Goal: Book appointment/travel/reservation

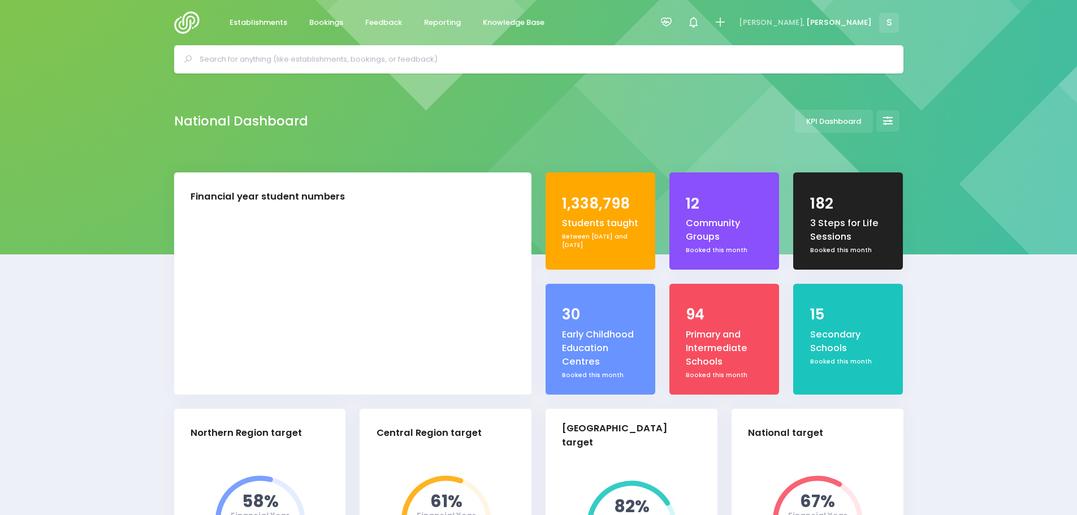
select select "5"
click at [726, 18] on icon at bounding box center [719, 22] width 13 height 13
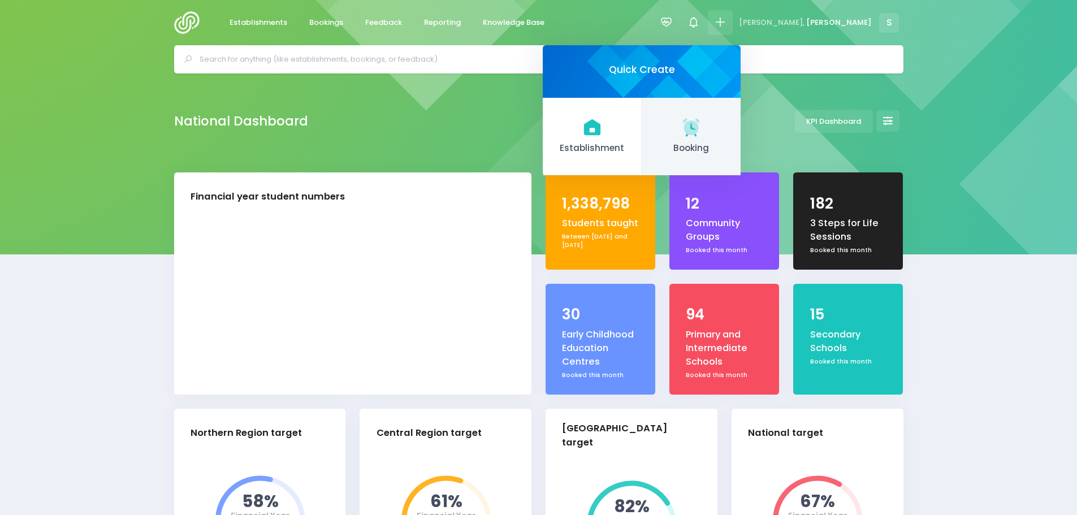
click at [702, 132] on icon at bounding box center [691, 127] width 22 height 22
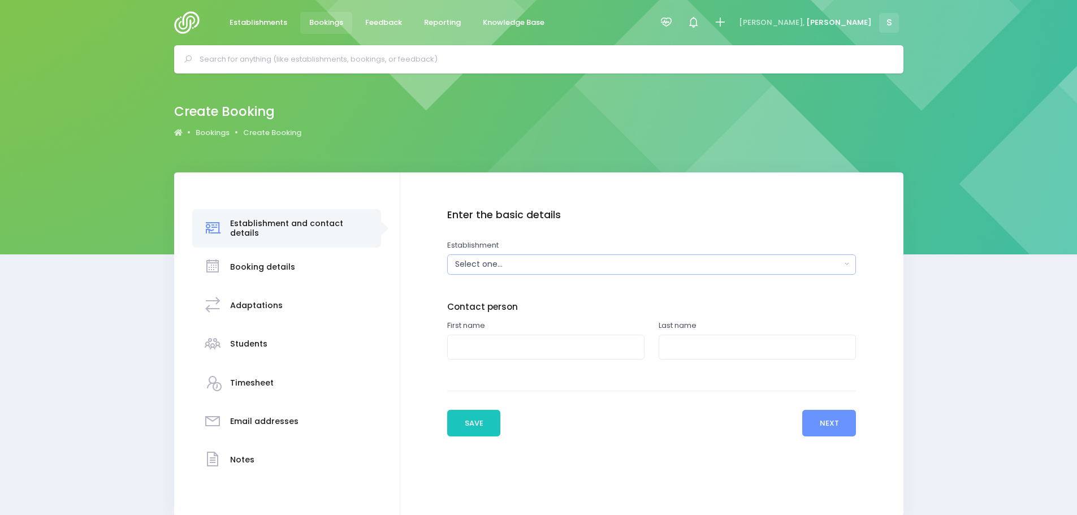
click at [475, 270] on div "Select one..." at bounding box center [648, 264] width 386 height 12
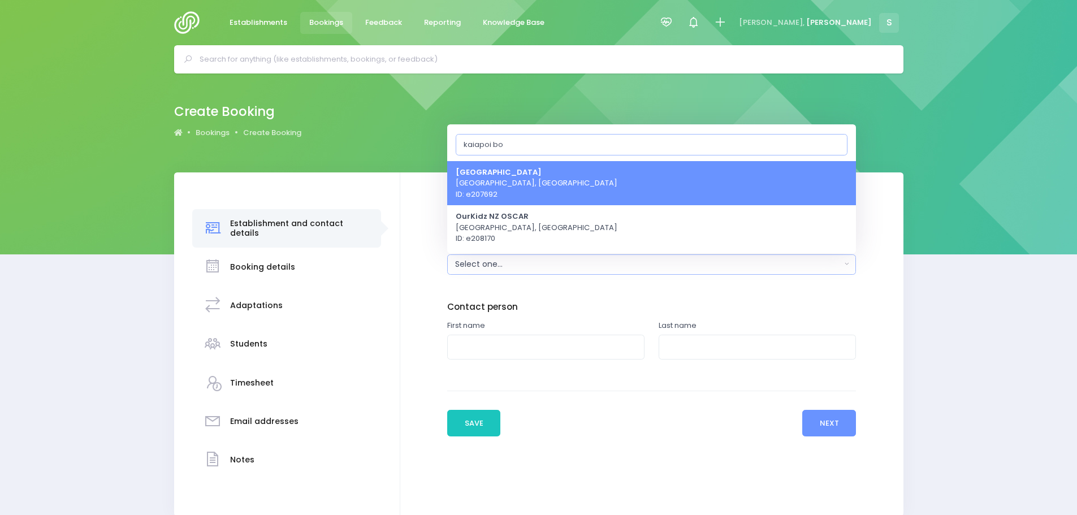
type input "kaiapoi bo"
click at [541, 177] on span "[GEOGRAPHIC_DATA] [GEOGRAPHIC_DATA], [GEOGRAPHIC_DATA] ID: e207692" at bounding box center [537, 182] width 162 height 33
select select "207692"
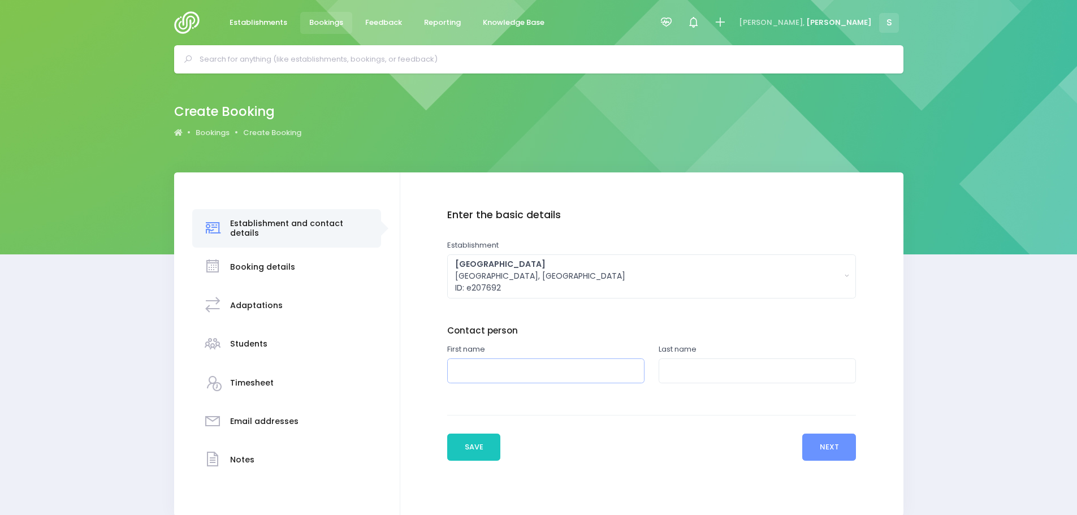
click at [479, 367] on input "text" at bounding box center [545, 370] width 197 height 25
type input "[PERSON_NAME]"
click at [679, 378] on input "text" at bounding box center [757, 370] width 197 height 25
type input "[PERSON_NAME]"
click at [813, 442] on button "Next" at bounding box center [829, 447] width 54 height 27
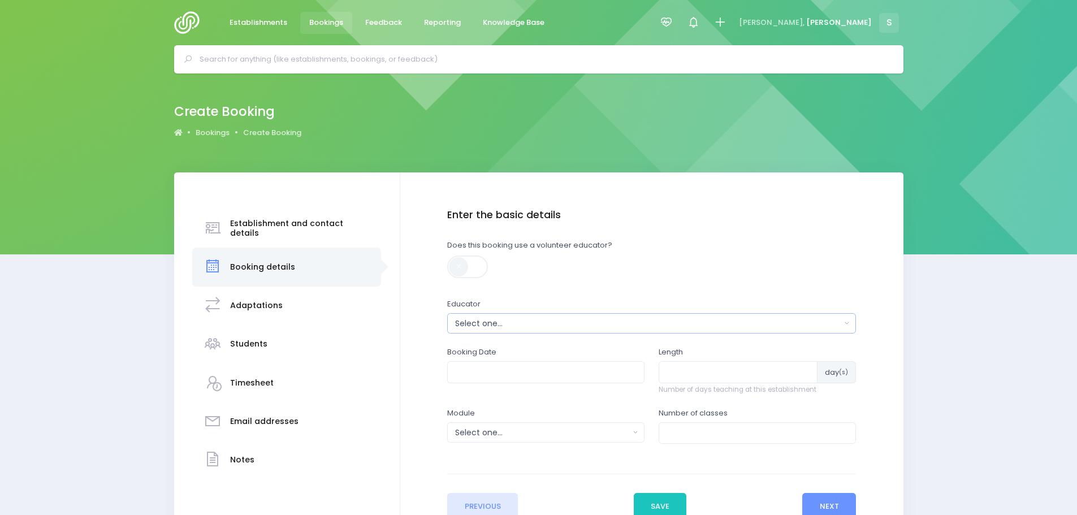
click at [530, 330] on button "Select one..." at bounding box center [651, 323] width 409 height 20
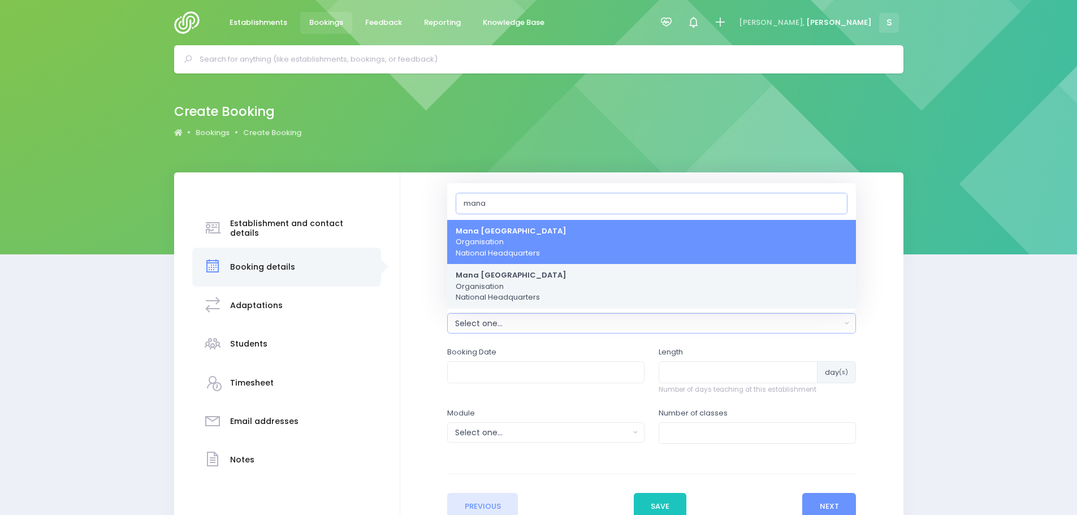
type input "mana"
click at [512, 289] on span "[GEOGRAPHIC_DATA] Organisation National Headquarters" at bounding box center [511, 286] width 111 height 33
select select "888002"
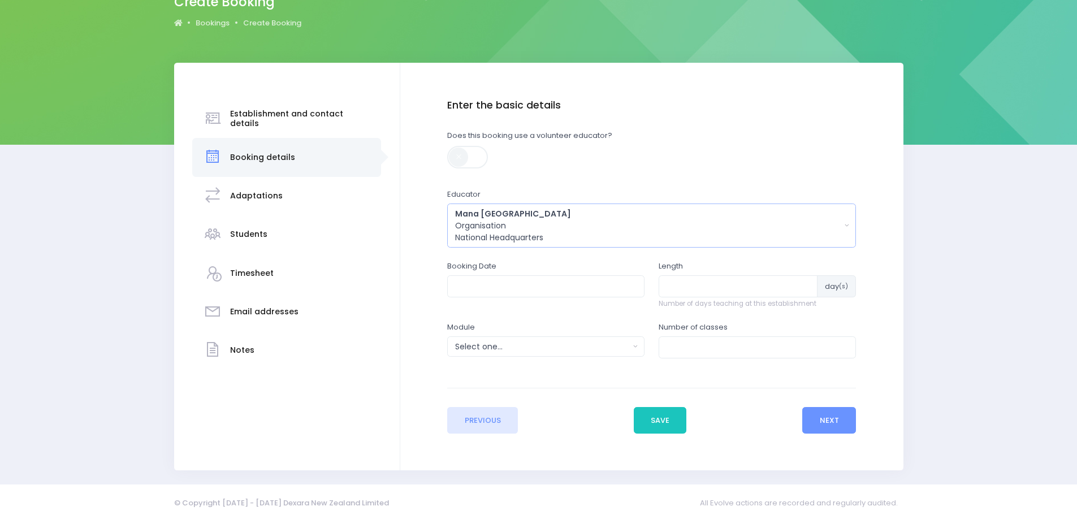
scroll to position [113, 0]
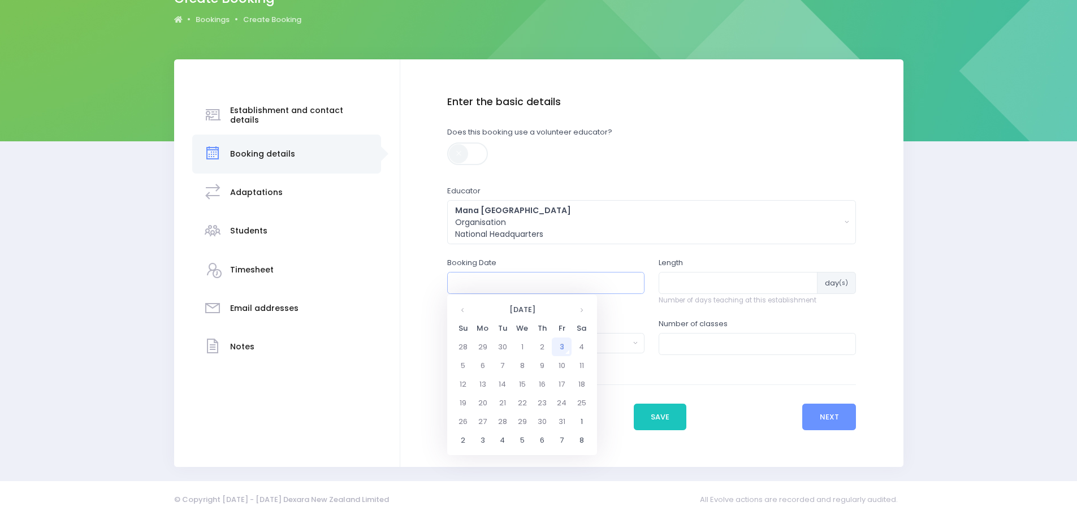
click at [507, 282] on input "text" at bounding box center [545, 282] width 197 height 21
click at [480, 369] on td "6" at bounding box center [483, 365] width 20 height 19
click at [529, 365] on span "9" at bounding box center [533, 363] width 20 height 15
click at [477, 349] on span "9:00" at bounding box center [471, 345] width 32 height 15
type input "[DATE] 09:00 AM"
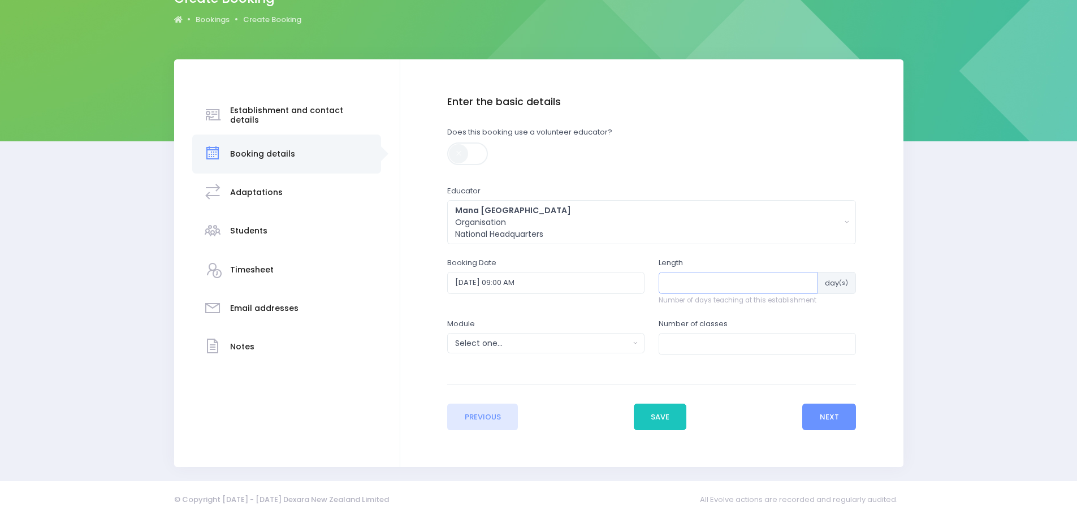
click at [672, 287] on input "number" at bounding box center [738, 282] width 159 height 21
type input "8"
click at [603, 345] on div "Select one..." at bounding box center [542, 343] width 174 height 12
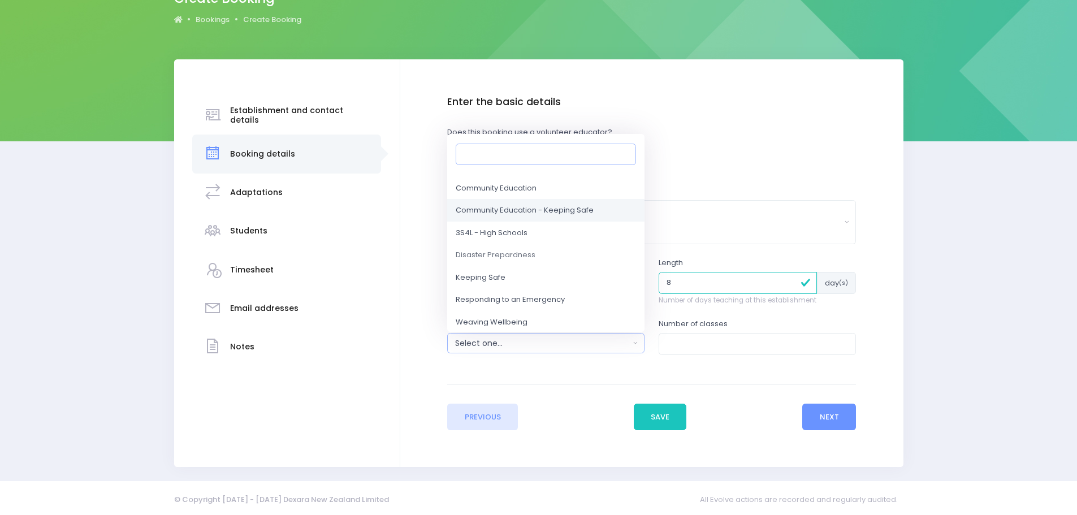
scroll to position [57, 0]
click at [506, 318] on span "Weaving Wellbeing" at bounding box center [492, 321] width 72 height 11
select select "Weaving Wellbeing"
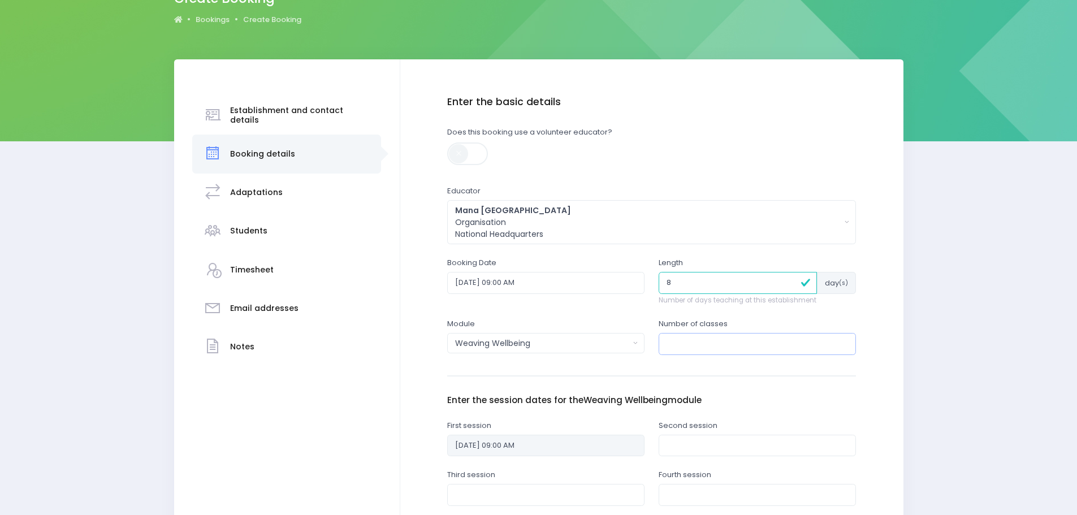
click at [690, 337] on input "number" at bounding box center [757, 343] width 197 height 21
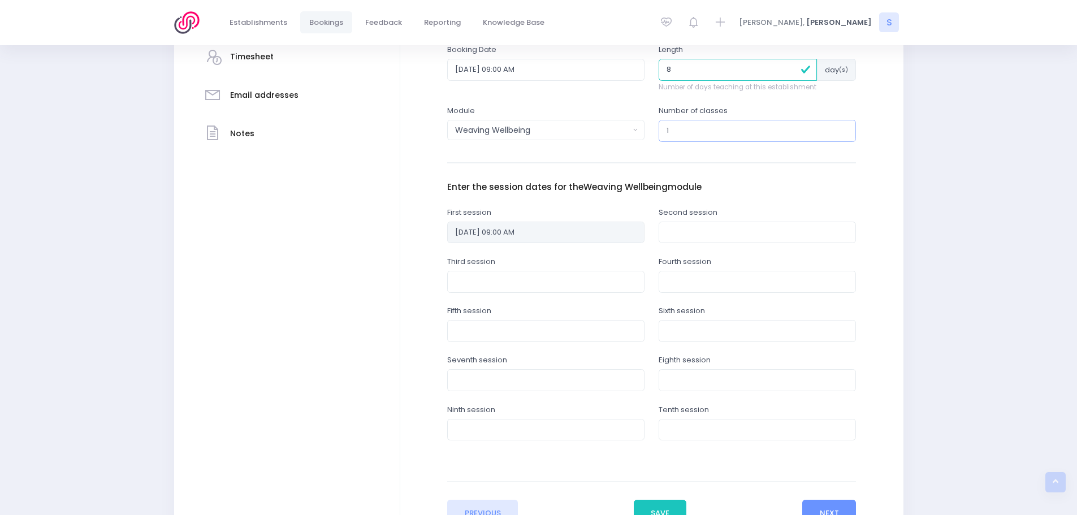
scroll to position [339, 0]
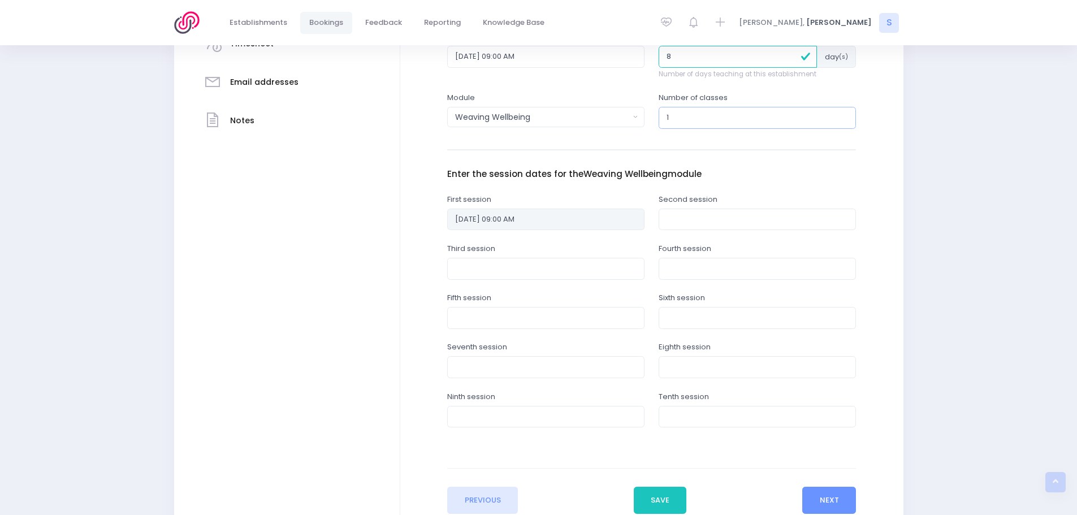
type input "1"
click at [672, 362] on input "text" at bounding box center [757, 366] width 197 height 21
click at [790, 399] on th at bounding box center [793, 393] width 20 height 19
click at [698, 448] on td "8" at bounding box center [694, 449] width 20 height 19
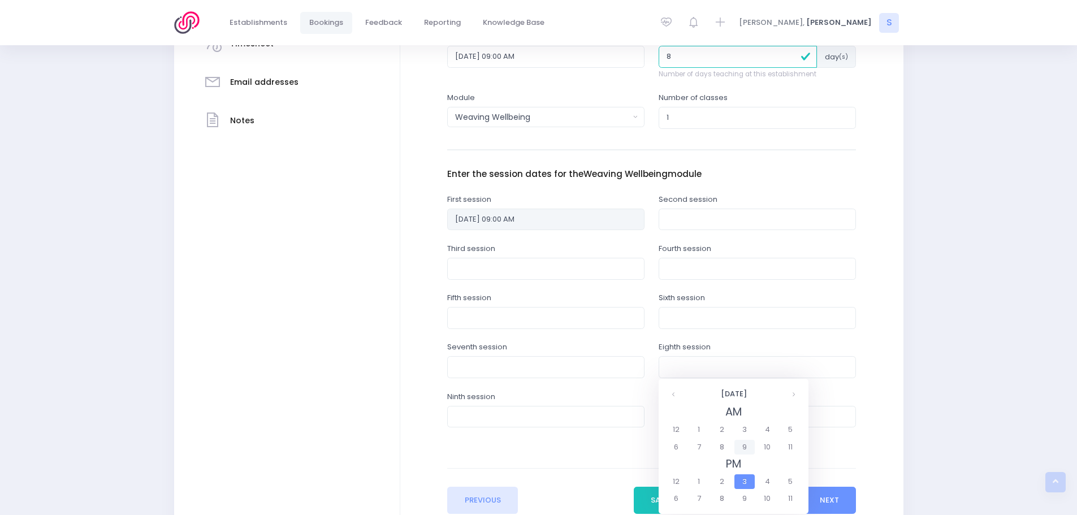
click at [740, 448] on span "9" at bounding box center [744, 447] width 20 height 15
click at [681, 431] on span "9:00" at bounding box center [682, 429] width 32 height 15
type input "[DATE] 09:00 AM"
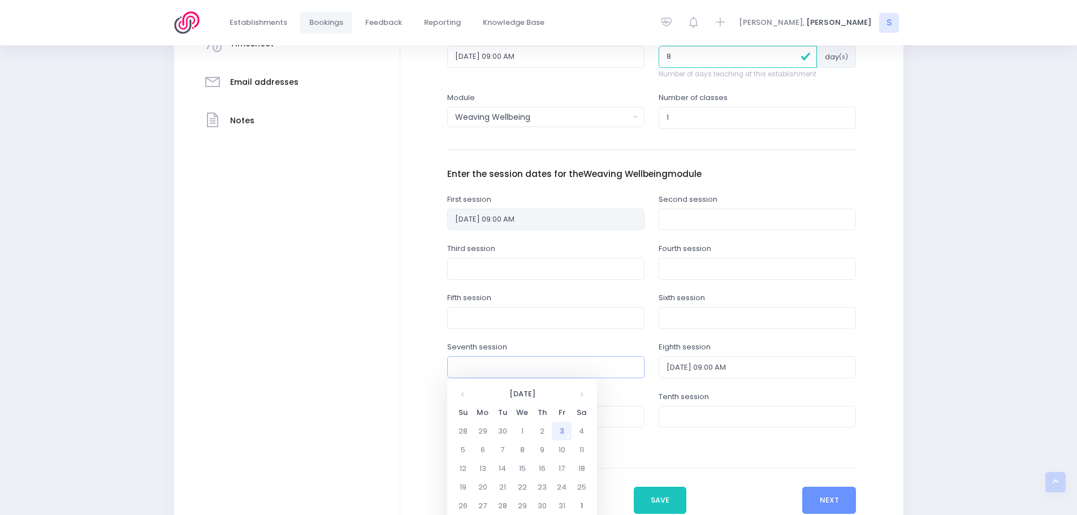
click at [500, 368] on input "text" at bounding box center [545, 366] width 197 height 21
click at [582, 391] on th at bounding box center [581, 393] width 20 height 19
click at [485, 430] on td "1" at bounding box center [483, 431] width 20 height 19
click at [530, 451] on span "9" at bounding box center [533, 447] width 20 height 15
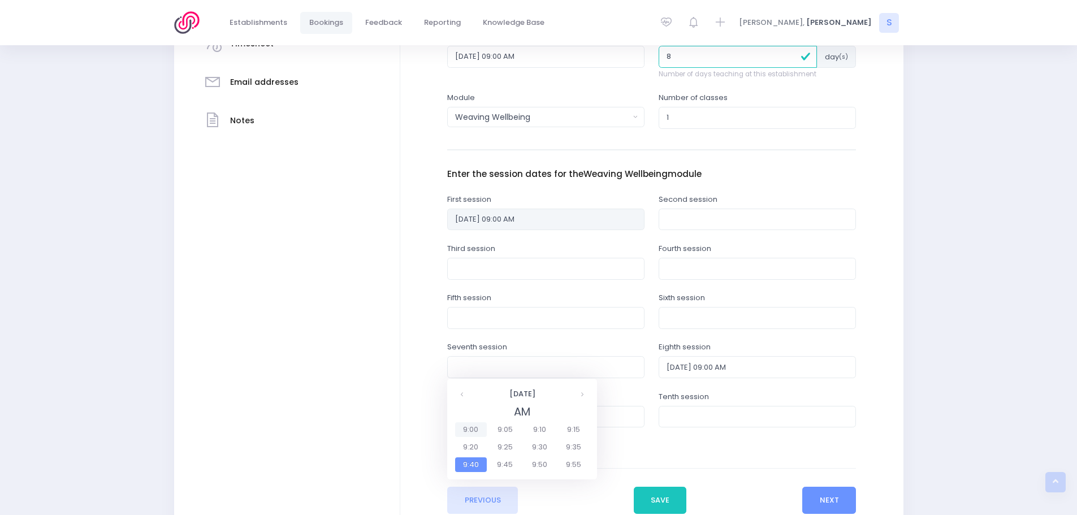
click at [468, 433] on span "9:00" at bounding box center [471, 429] width 32 height 15
type input "[DATE] 09:00 AM"
click at [679, 317] on input "text" at bounding box center [757, 317] width 197 height 21
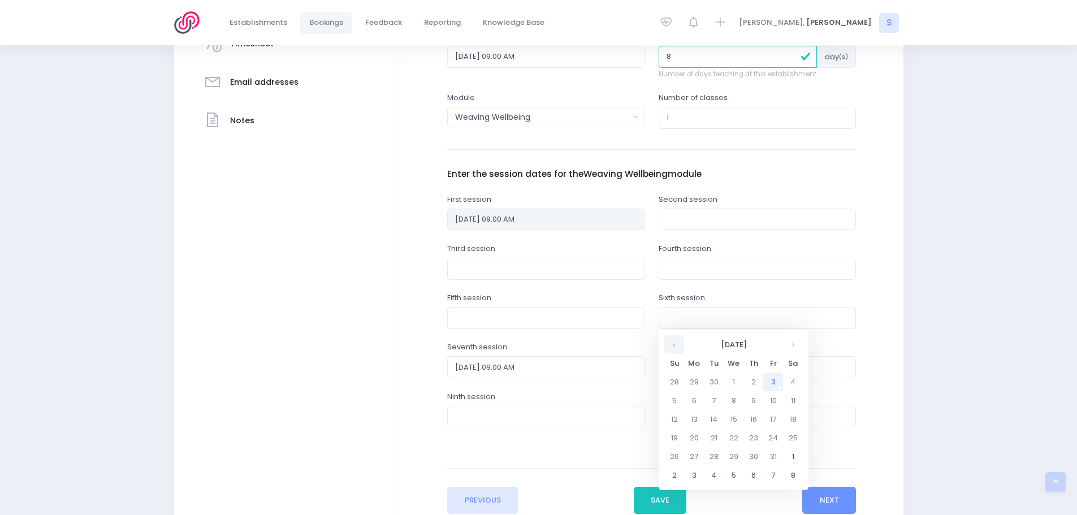
click at [679, 345] on th at bounding box center [674, 344] width 20 height 19
click at [787, 347] on th at bounding box center [793, 344] width 20 height 19
click at [691, 457] on td "24" at bounding box center [694, 456] width 20 height 19
click at [744, 396] on span "9" at bounding box center [744, 398] width 20 height 15
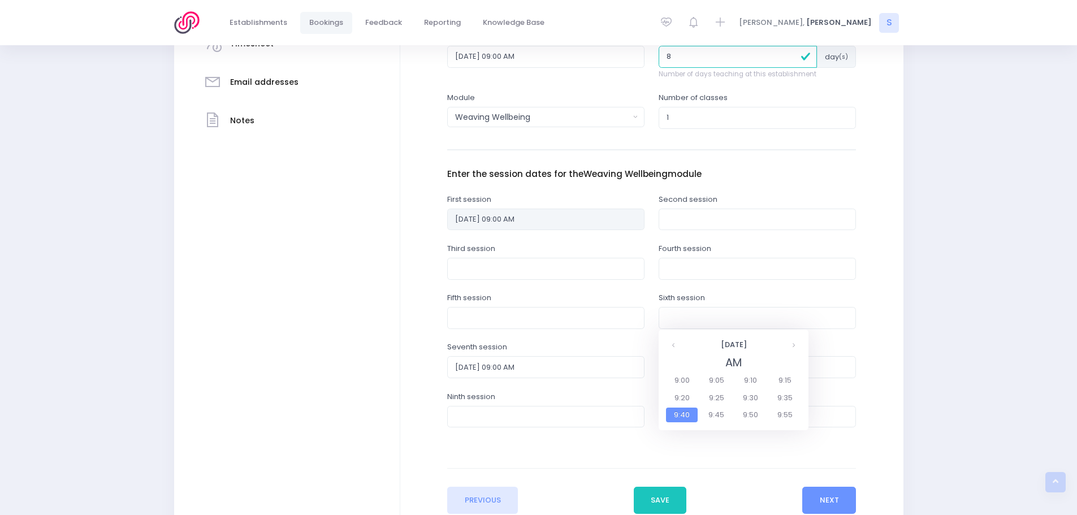
click at [687, 379] on span "9:00" at bounding box center [682, 380] width 32 height 15
type input "[DATE] 09:00 AM"
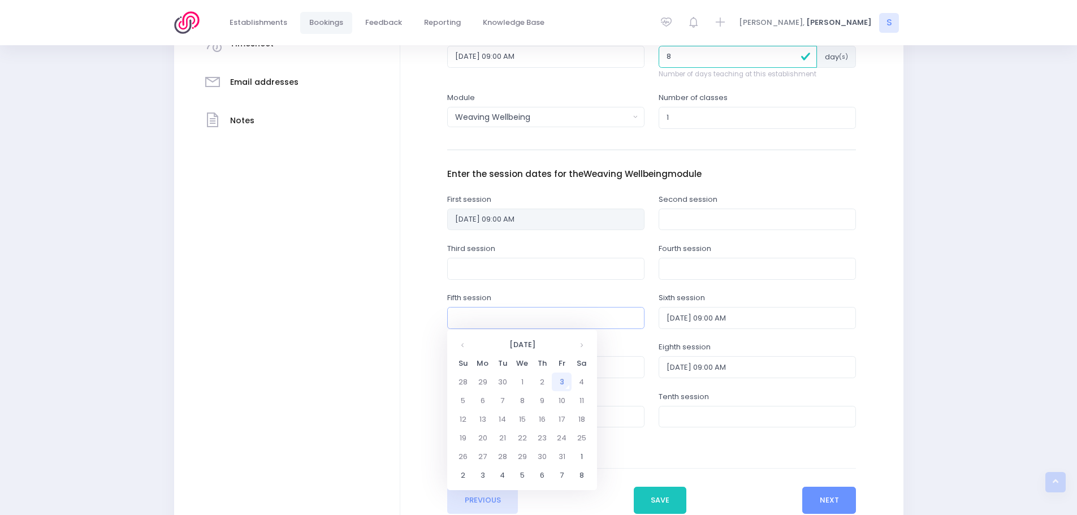
click at [501, 314] on input "text" at bounding box center [545, 317] width 197 height 21
click at [468, 345] on th at bounding box center [463, 344] width 20 height 19
click at [577, 344] on th at bounding box center [581, 344] width 20 height 19
click at [579, 344] on th at bounding box center [581, 344] width 20 height 19
click at [481, 439] on td "17" at bounding box center [483, 437] width 20 height 19
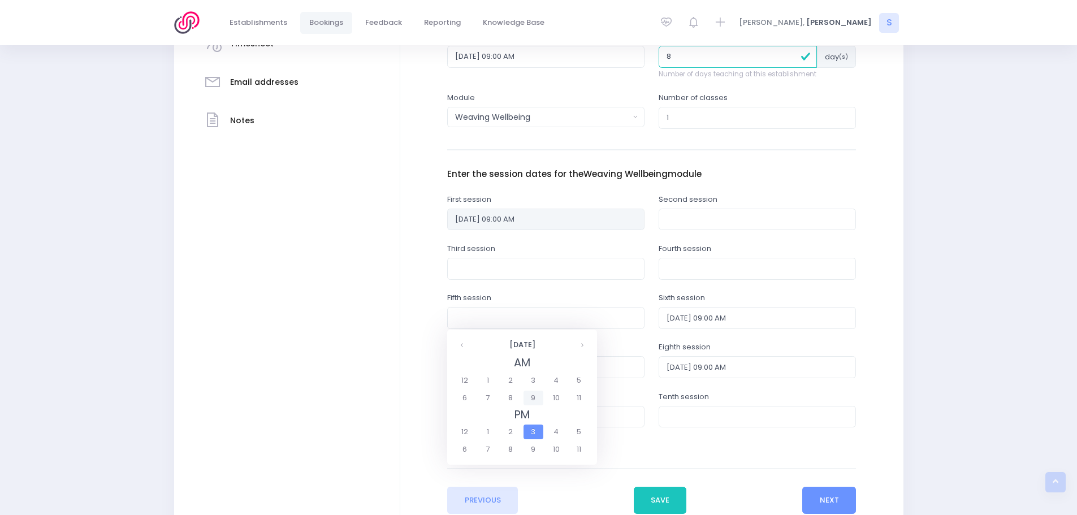
click at [528, 398] on span "9" at bounding box center [533, 398] width 20 height 15
click at [475, 382] on span "9:00" at bounding box center [471, 380] width 32 height 15
type input "[DATE] 09:00 AM"
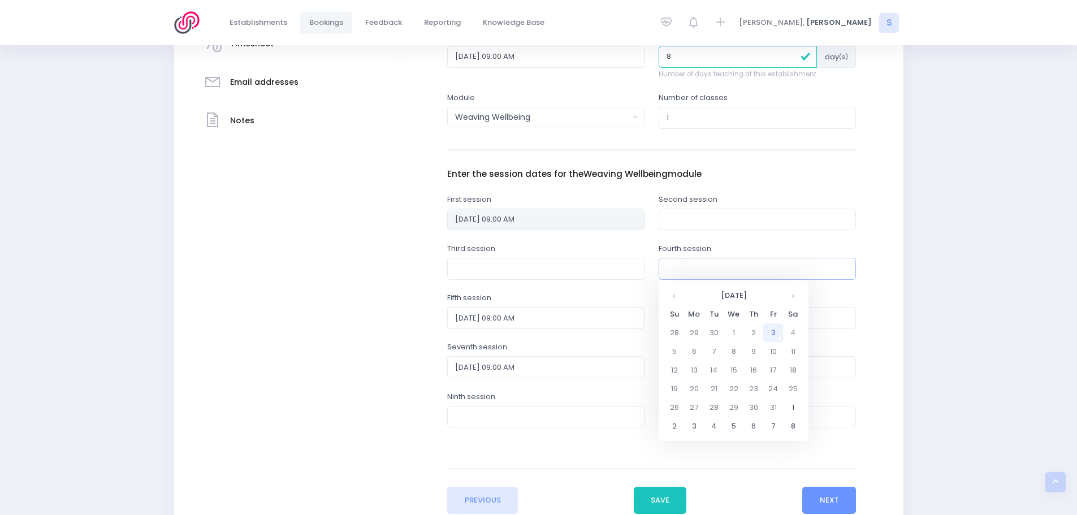
click at [681, 270] on input "text" at bounding box center [757, 268] width 197 height 21
click at [673, 300] on th at bounding box center [674, 295] width 20 height 19
click at [789, 298] on th at bounding box center [793, 295] width 20 height 19
click at [698, 374] on td "10" at bounding box center [694, 370] width 20 height 19
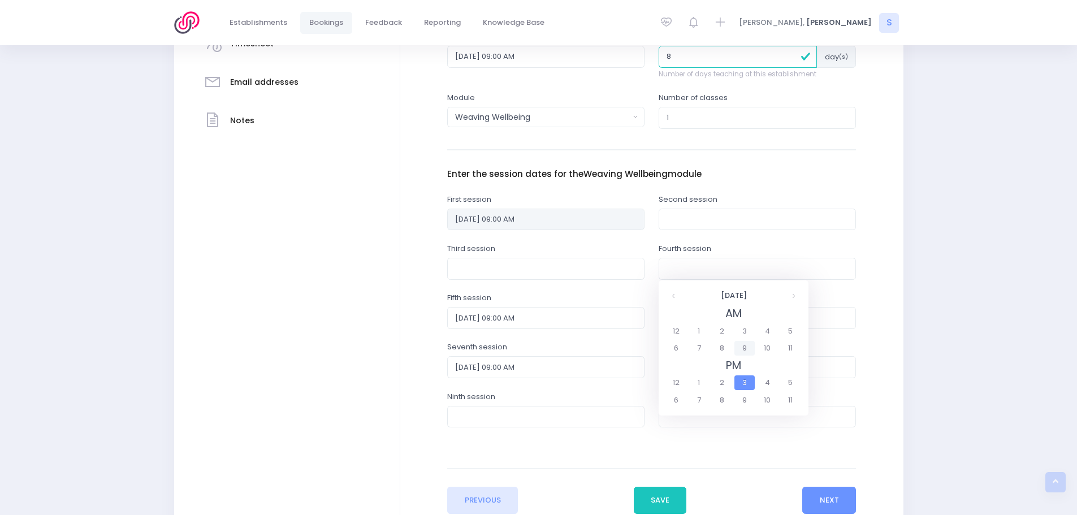
click at [741, 349] on span "9" at bounding box center [744, 348] width 20 height 15
click at [679, 332] on span "9:00" at bounding box center [682, 331] width 32 height 15
type input "[DATE] 09:00 AM"
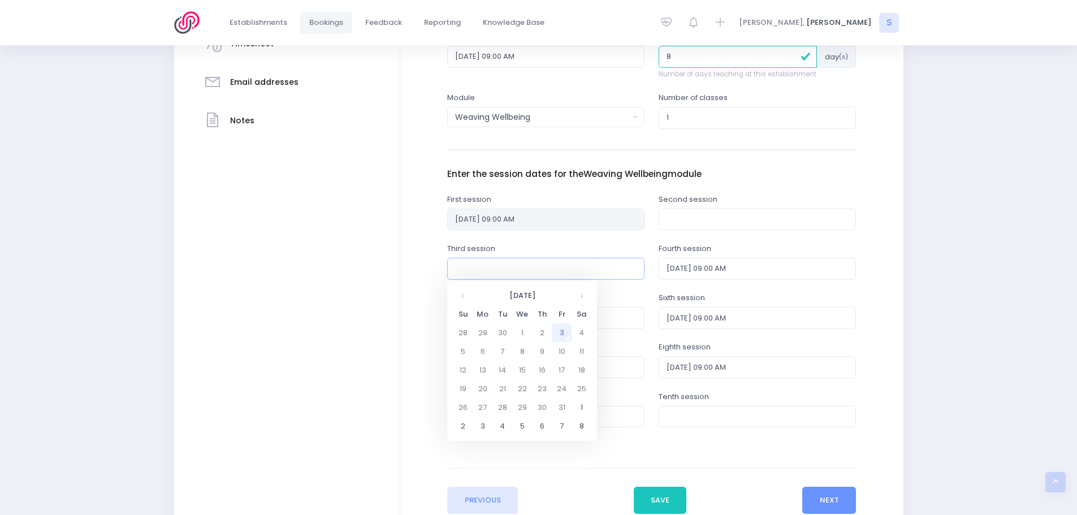
click at [480, 266] on input "text" at bounding box center [545, 268] width 197 height 21
click at [470, 296] on th at bounding box center [463, 295] width 20 height 19
click at [583, 295] on th at bounding box center [581, 295] width 20 height 19
click at [480, 354] on td "3" at bounding box center [483, 351] width 20 height 19
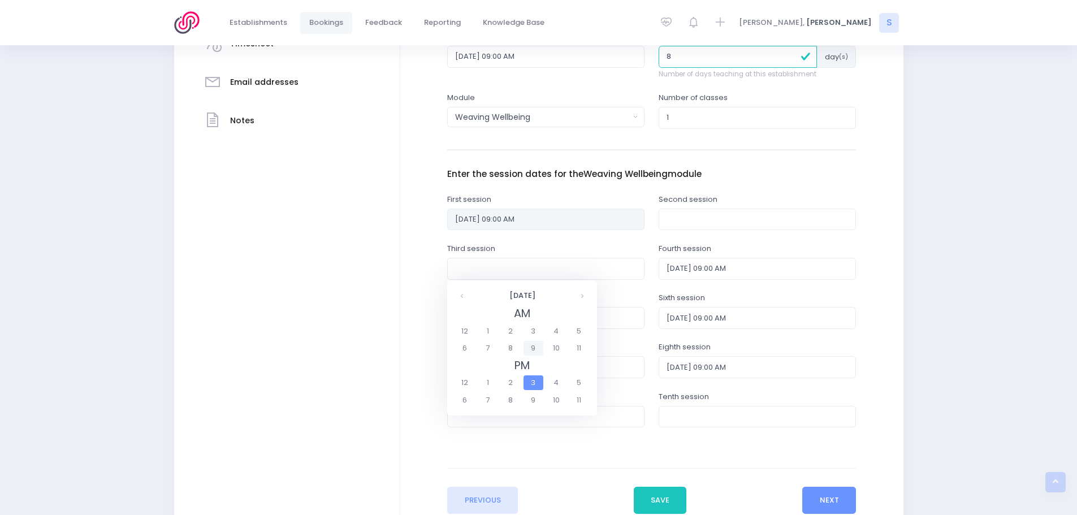
click at [532, 352] on span "9" at bounding box center [533, 348] width 20 height 15
click at [475, 331] on span "9:00" at bounding box center [471, 331] width 32 height 15
type input "[DATE] 09:00 AM"
click at [685, 216] on input "text" at bounding box center [757, 219] width 197 height 21
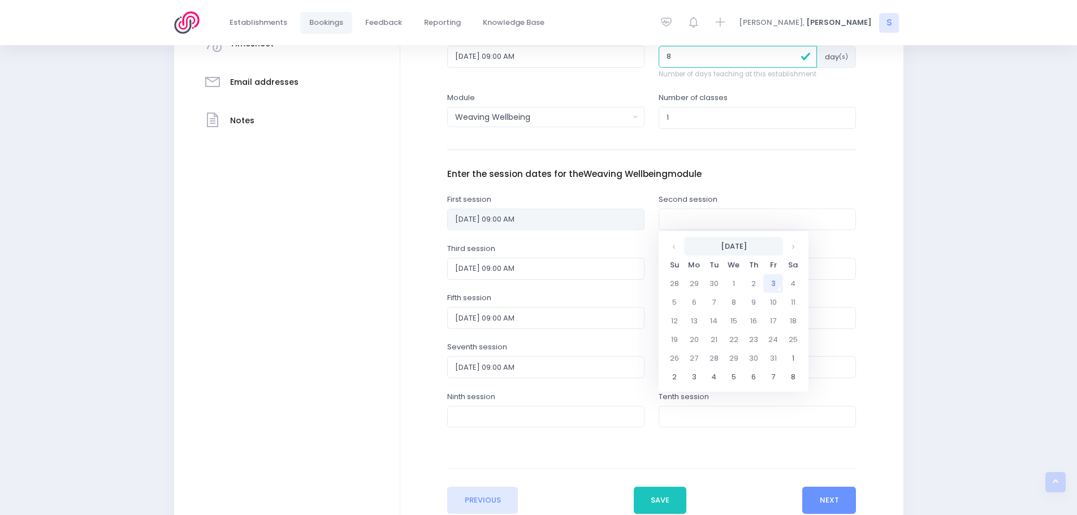
drag, startPoint x: 674, startPoint y: 251, endPoint x: 687, endPoint y: 253, distance: 12.6
click at [674, 251] on th at bounding box center [674, 246] width 20 height 19
click at [792, 247] on th at bounding box center [793, 246] width 20 height 19
click at [695, 321] on td "13" at bounding box center [694, 320] width 20 height 19
click at [743, 298] on span "9" at bounding box center [744, 299] width 20 height 15
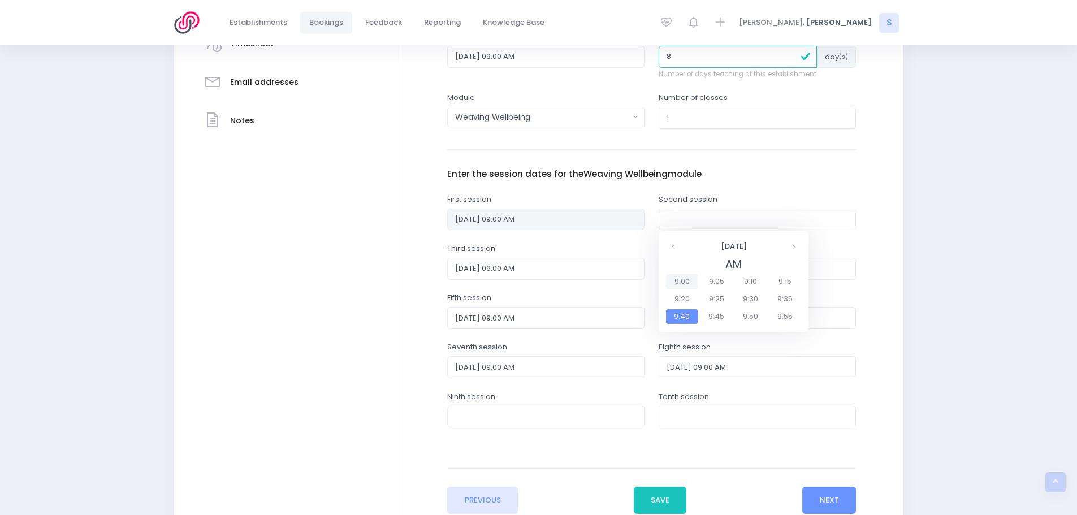
click at [678, 283] on span "9:00" at bounding box center [682, 281] width 32 height 15
type input "[DATE] 09:00 AM"
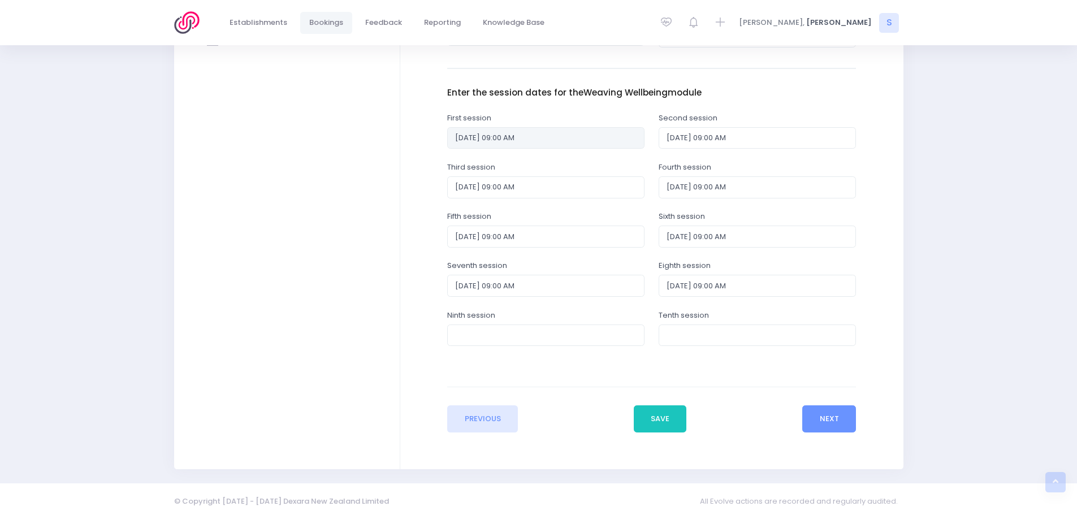
scroll to position [426, 0]
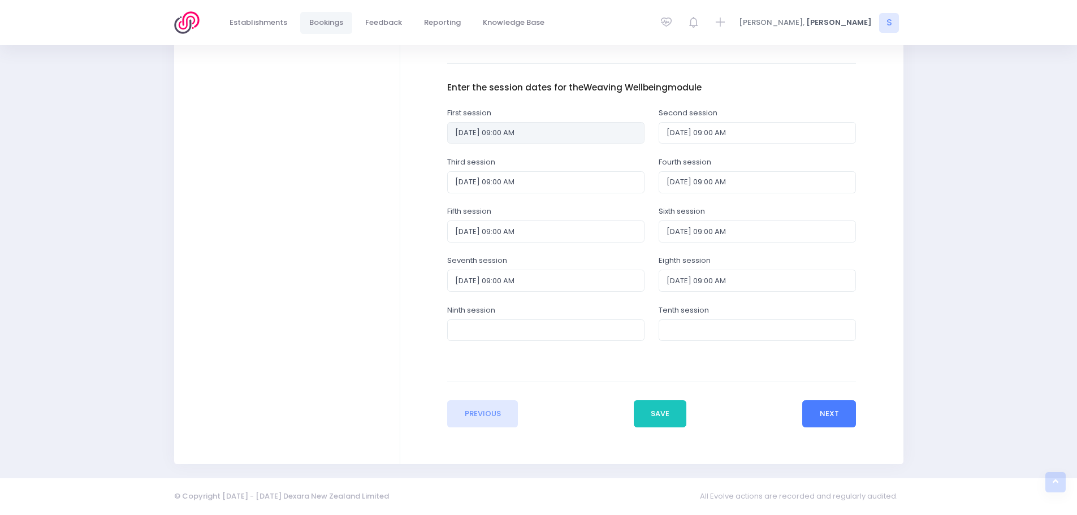
click at [831, 414] on button "Next" at bounding box center [829, 413] width 54 height 27
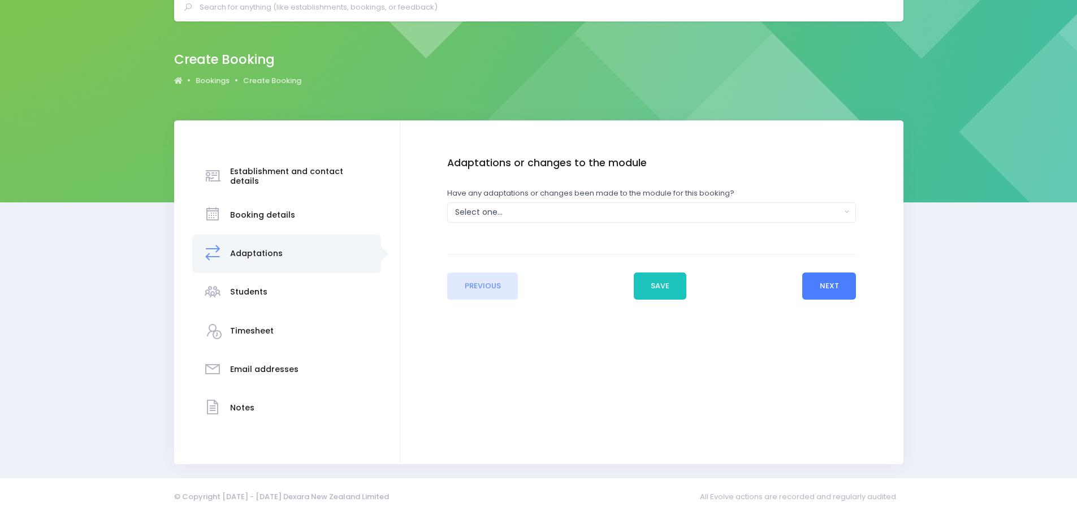
scroll to position [0, 0]
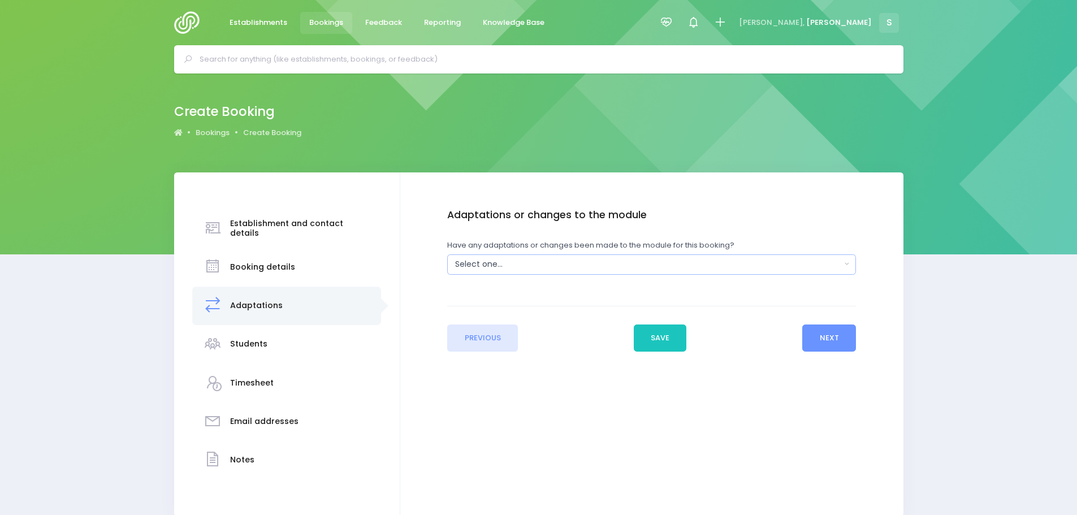
click at [528, 265] on div "Select one..." at bounding box center [648, 264] width 386 height 12
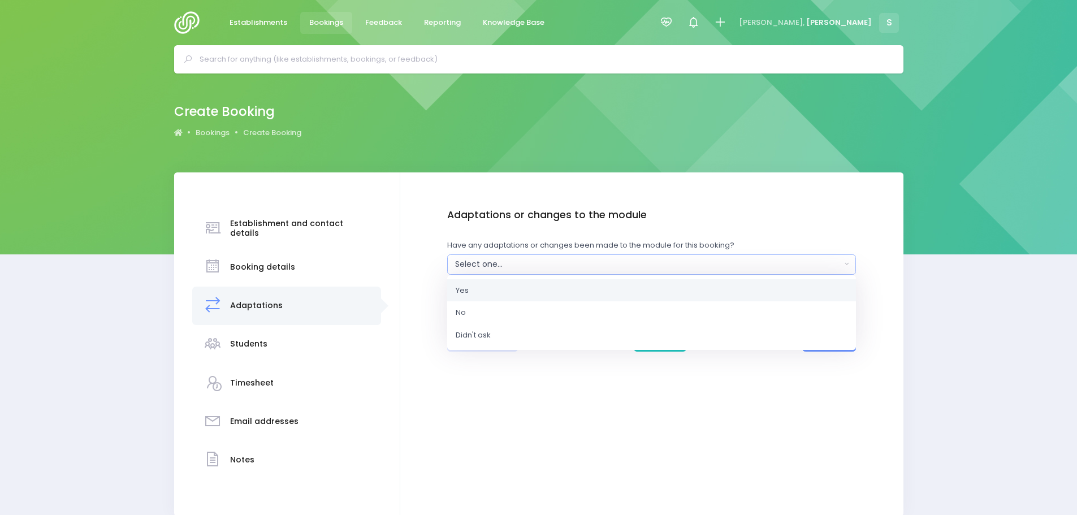
click at [471, 292] on link "Yes" at bounding box center [651, 290] width 409 height 23
select select "Yes"
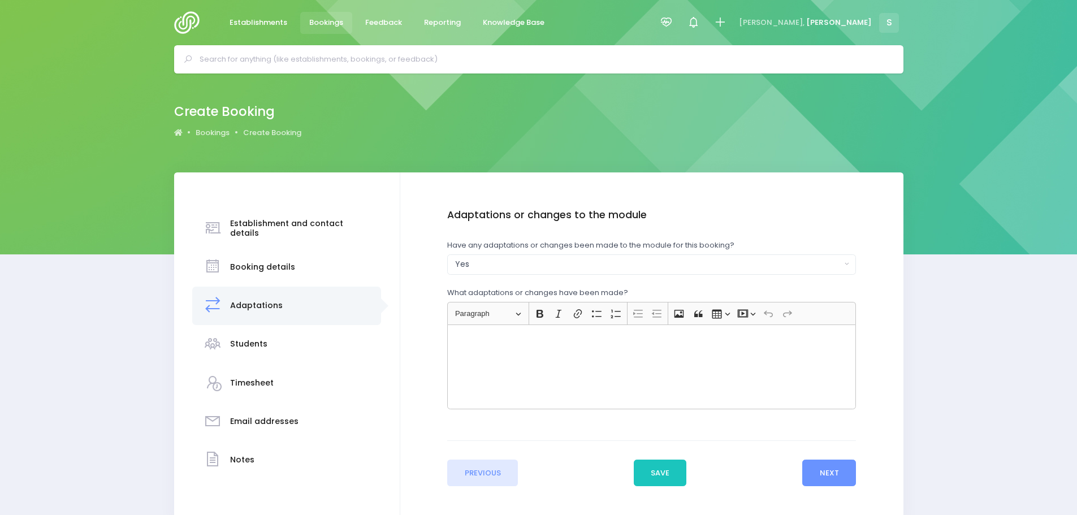
click at [477, 343] on div "Rich Text Editor, main" at bounding box center [651, 366] width 409 height 85
click at [831, 474] on button "Next" at bounding box center [829, 473] width 54 height 27
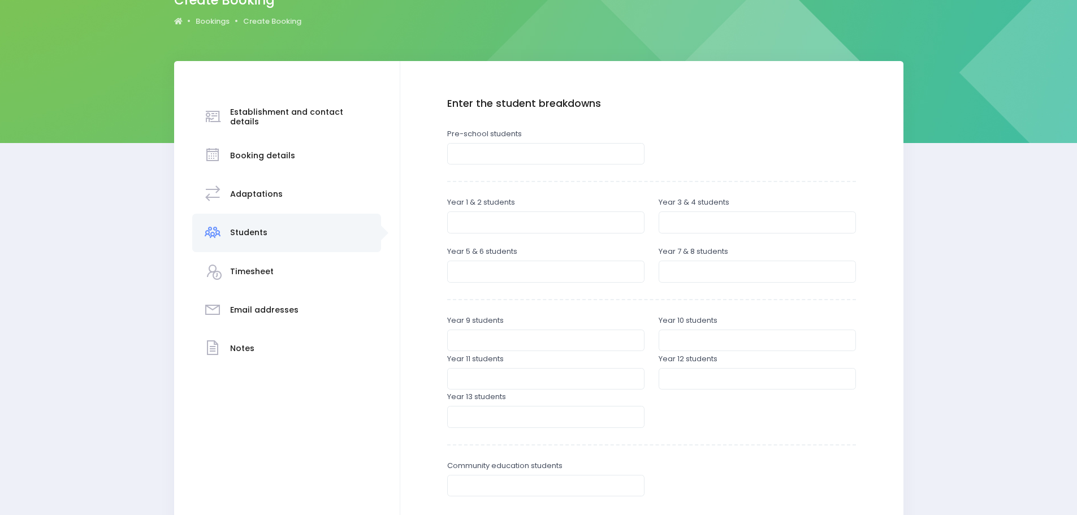
scroll to position [113, 0]
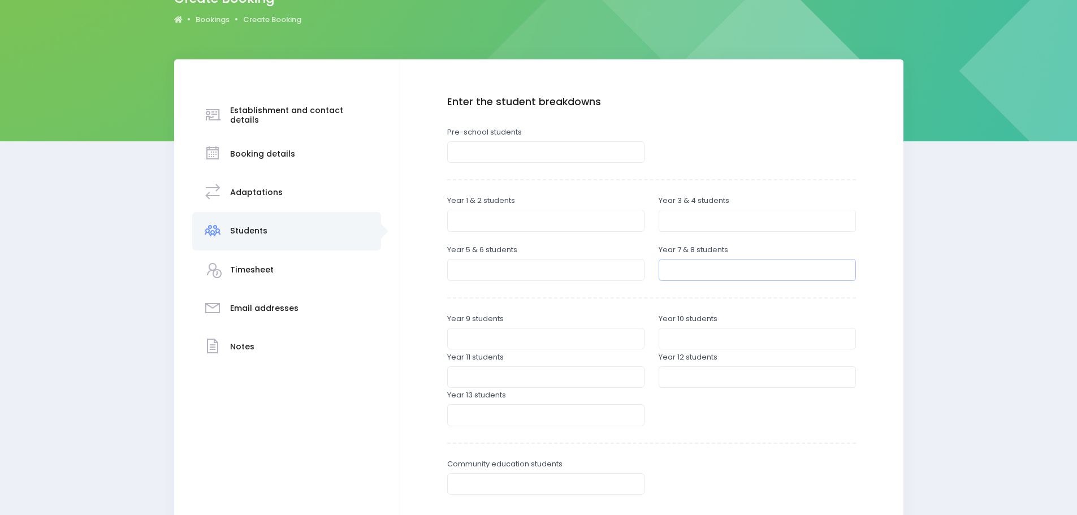
click at [690, 274] on input "number" at bounding box center [757, 269] width 197 height 21
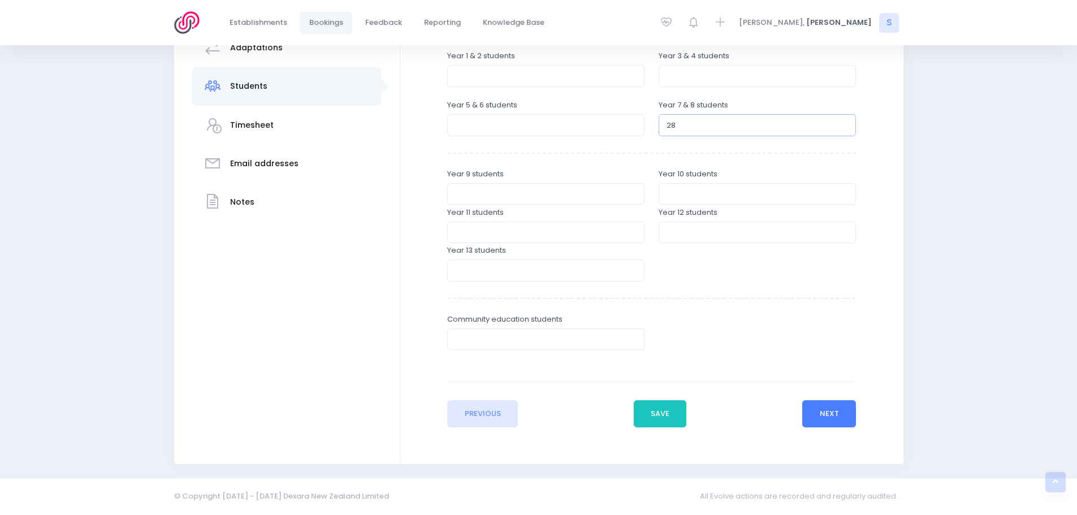
type input "28"
click at [815, 419] on button "Next" at bounding box center [829, 413] width 54 height 27
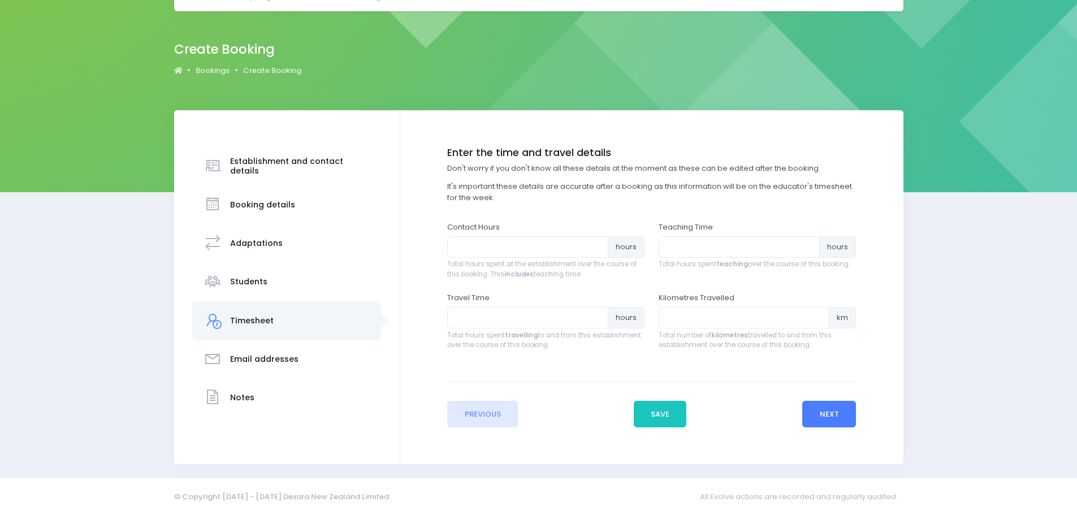
scroll to position [0, 0]
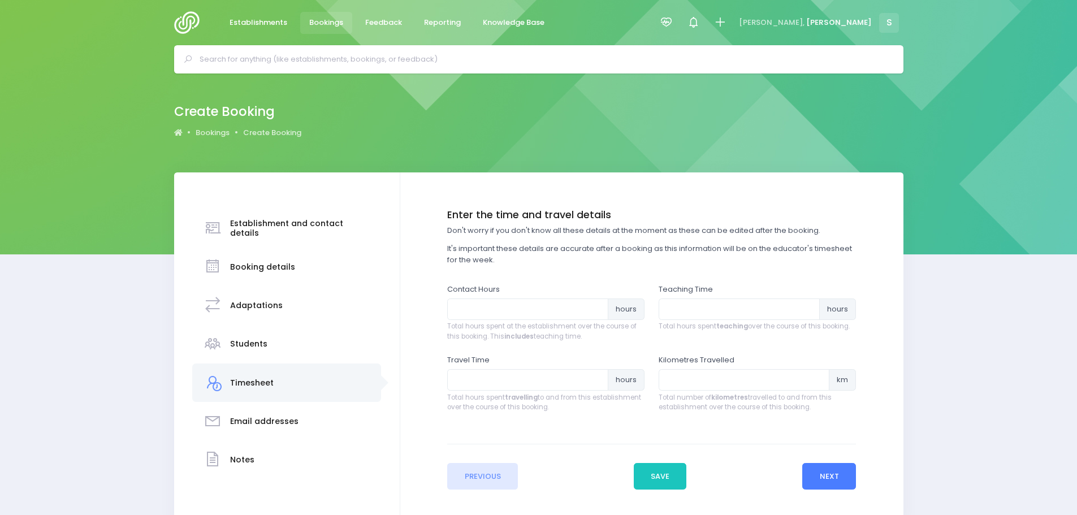
drag, startPoint x: 806, startPoint y: 477, endPoint x: 815, endPoint y: 477, distance: 8.5
click at [807, 477] on button "Next" at bounding box center [829, 476] width 54 height 27
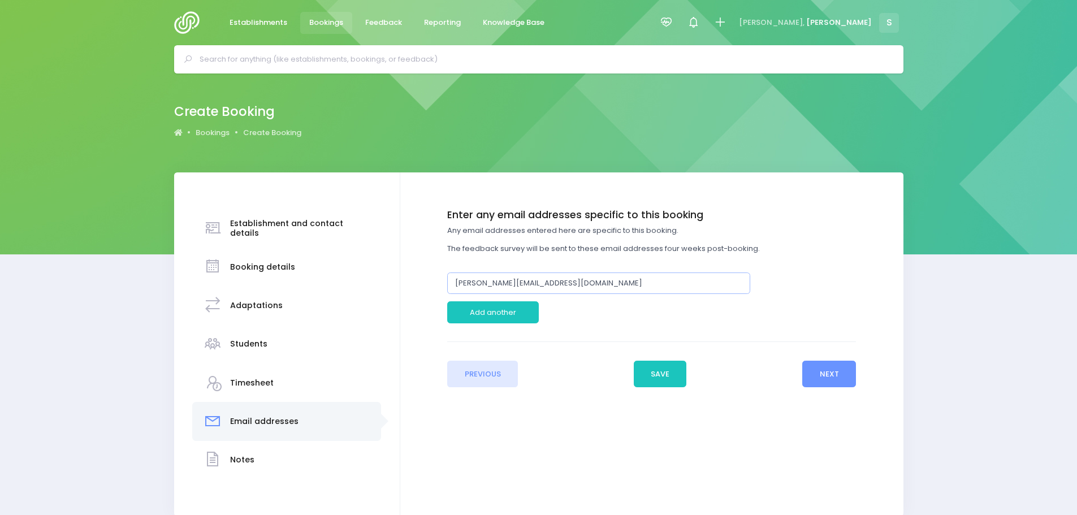
click at [488, 284] on input "[PERSON_NAME][EMAIL_ADDRESS][DOMAIN_NAME]" at bounding box center [598, 282] width 303 height 21
click at [482, 284] on input "[PERSON_NAME][DOMAIN_NAME][EMAIL_ADDRESS][DOMAIN_NAME]" at bounding box center [598, 282] width 303 height 21
type input "[PERSON_NAME][DOMAIN_NAME][EMAIL_ADDRESS][DOMAIN_NAME]"
drag, startPoint x: 847, startPoint y: 375, endPoint x: 822, endPoint y: 400, distance: 34.8
click at [846, 375] on button "Next" at bounding box center [829, 374] width 54 height 27
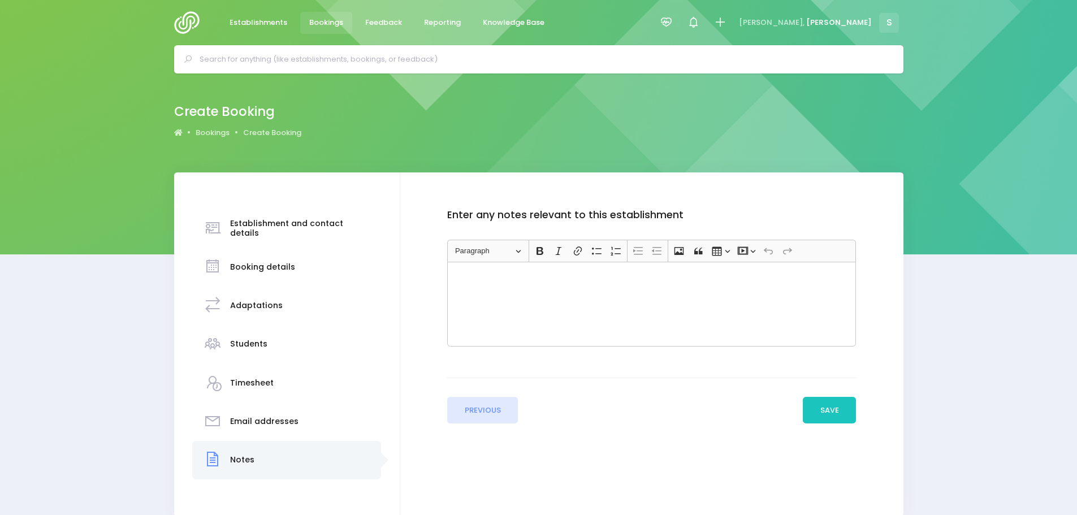
click at [482, 284] on div "Rich Text Editor, main" at bounding box center [651, 304] width 409 height 85
click at [824, 415] on button "Save" at bounding box center [829, 410] width 53 height 27
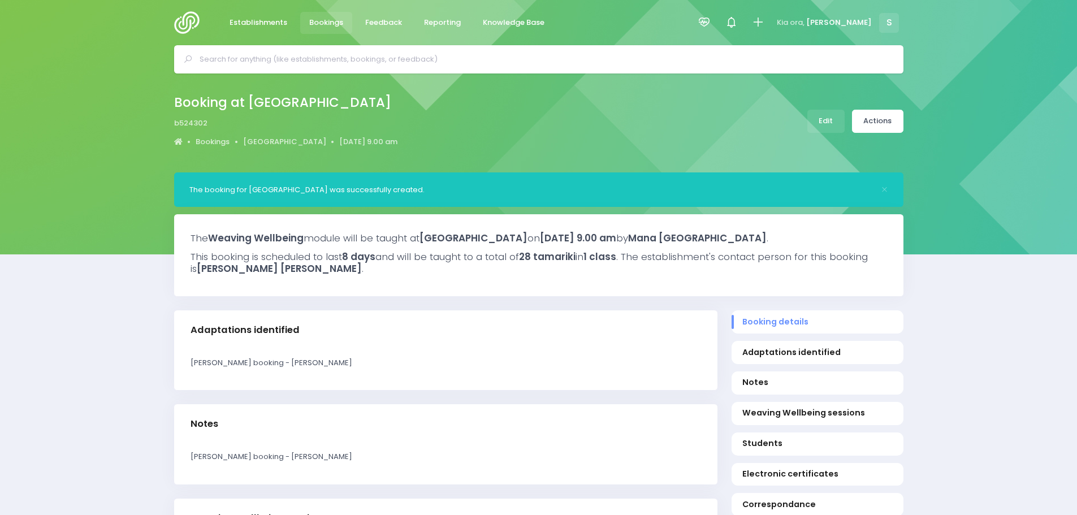
select select "5"
click at [881, 126] on link "Actions" at bounding box center [877, 121] width 51 height 23
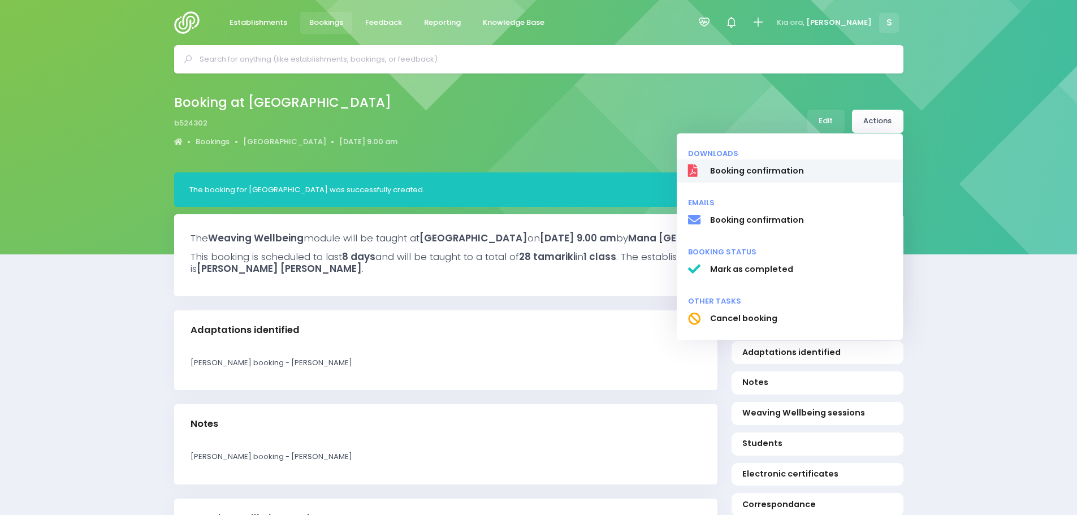
click at [768, 171] on span "Booking confirmation" at bounding box center [800, 171] width 182 height 12
